Goal: Transaction & Acquisition: Purchase product/service

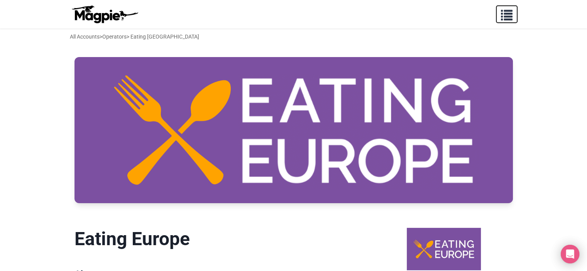
click at [508, 13] on span "button" at bounding box center [507, 14] width 12 height 12
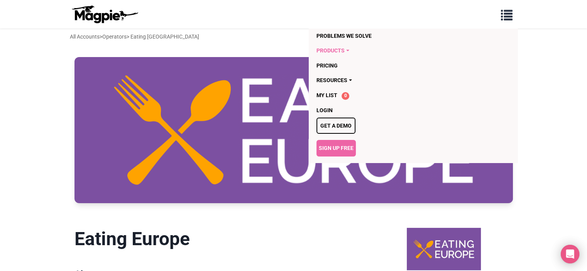
click at [343, 50] on link "Products" at bounding box center [368, 50] width 105 height 15
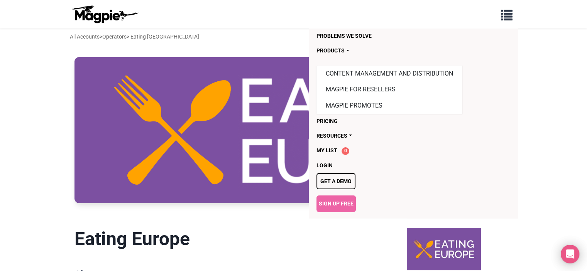
click at [518, 123] on div at bounding box center [293, 130] width 463 height 146
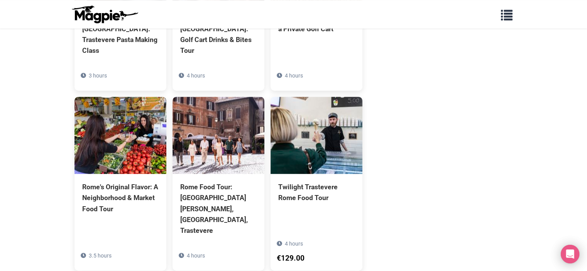
scroll to position [579, 0]
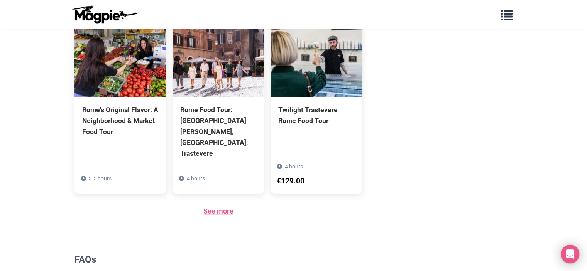
click at [223, 207] on link "See more" at bounding box center [218, 211] width 30 height 8
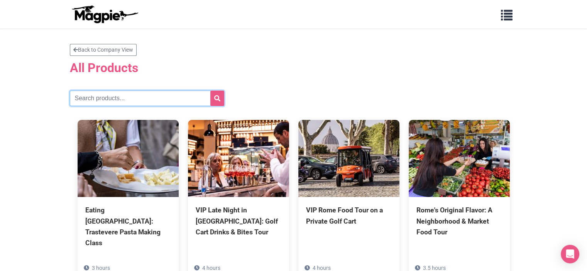
click at [181, 96] on input "text" at bounding box center [147, 98] width 154 height 15
type input "berlin"
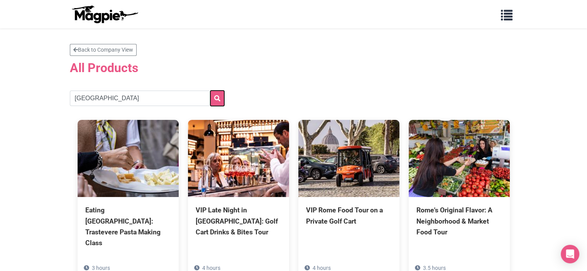
click at [217, 101] on icon "submit" at bounding box center [217, 98] width 6 height 6
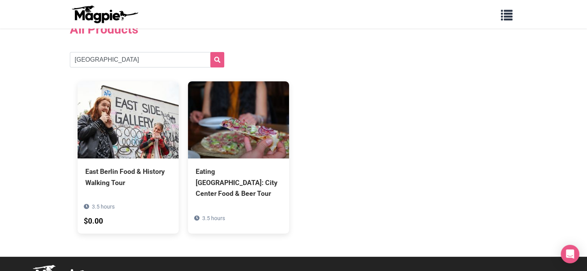
scroll to position [46, 0]
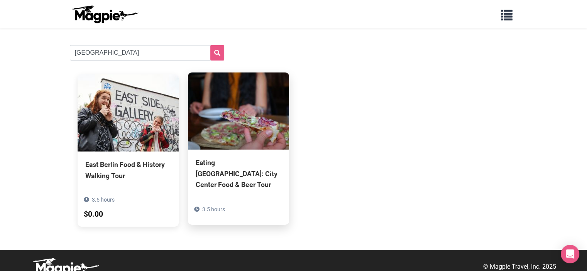
click at [228, 162] on div "Eating Berlin: City Center Food & Beer Tour" at bounding box center [239, 173] width 86 height 32
